Goal: Information Seeking & Learning: Learn about a topic

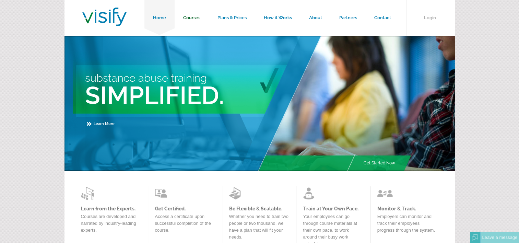
click at [196, 15] on link "Courses" at bounding box center [191, 18] width 34 height 36
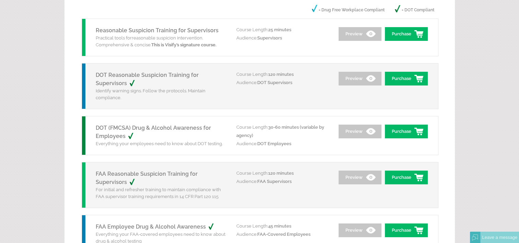
scroll to position [103, 0]
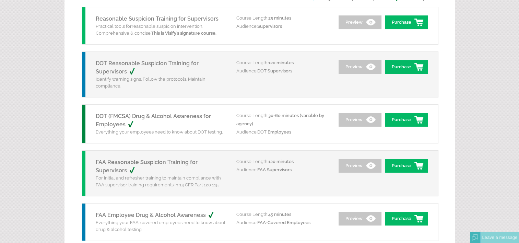
click at [163, 60] on link "DOT Reasonable Suspicion Training for Supervisors" at bounding box center [147, 67] width 103 height 15
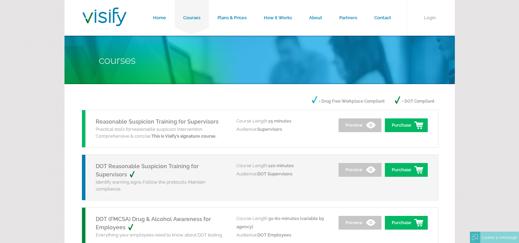
scroll to position [100, 0]
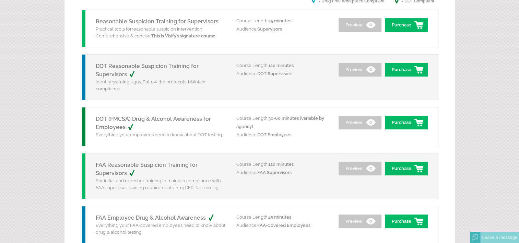
click at [112, 126] on link "DOT (FMCSA) Drug & Alcohol Awareness for Employees" at bounding box center [153, 122] width 115 height 15
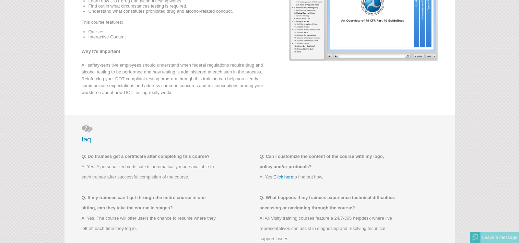
scroll to position [103, 0]
